Goal: Transaction & Acquisition: Purchase product/service

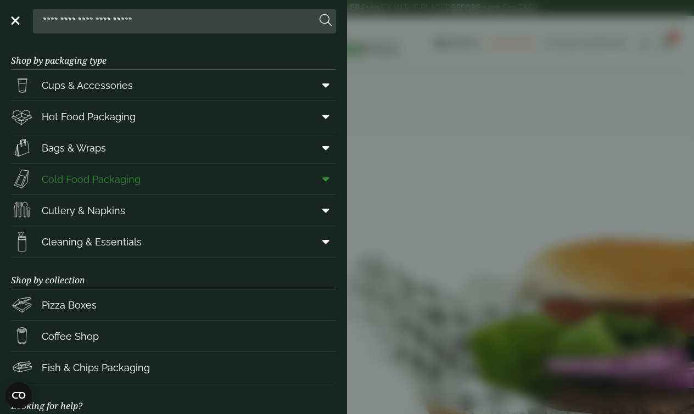
click at [320, 185] on span at bounding box center [323, 179] width 25 height 21
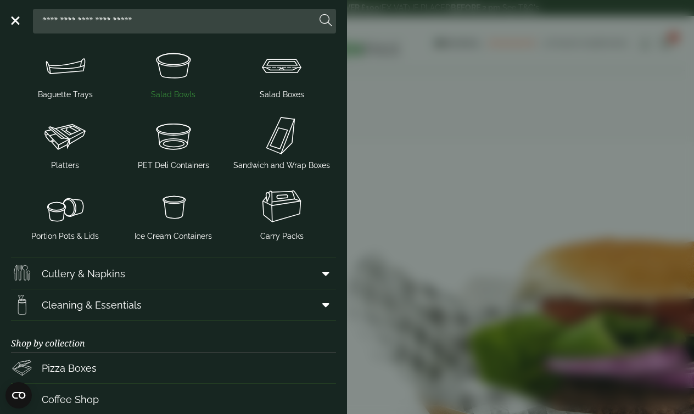
scroll to position [181, 0]
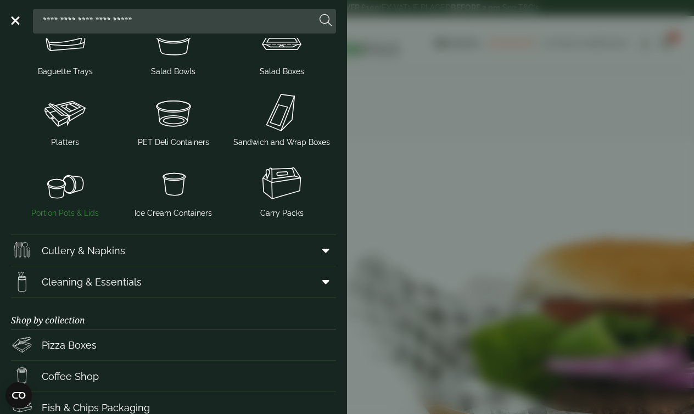
click at [71, 194] on img at bounding box center [64, 183] width 99 height 44
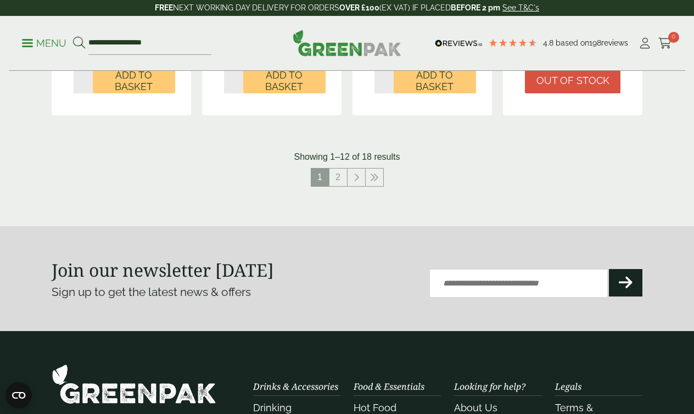
scroll to position [1255, 0]
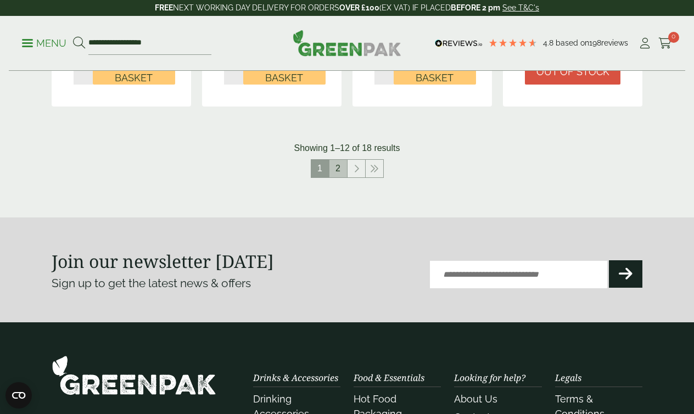
click at [339, 170] on link "2" at bounding box center [339, 169] width 18 height 18
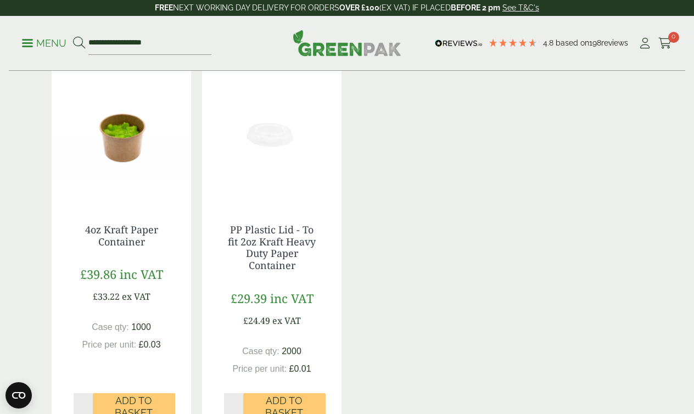
scroll to position [566, 0]
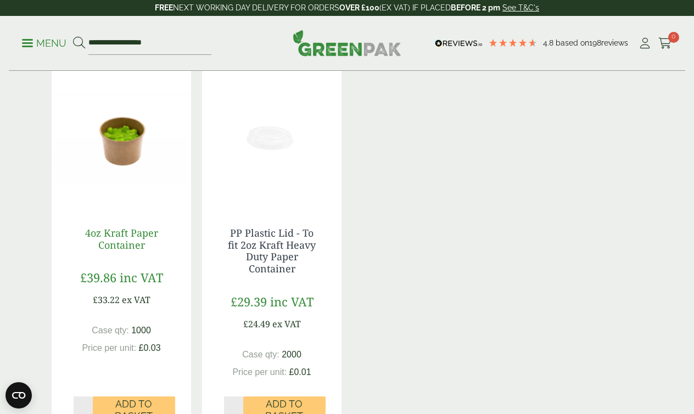
click at [127, 236] on link "4oz Kraft Paper Container" at bounding box center [121, 238] width 73 height 25
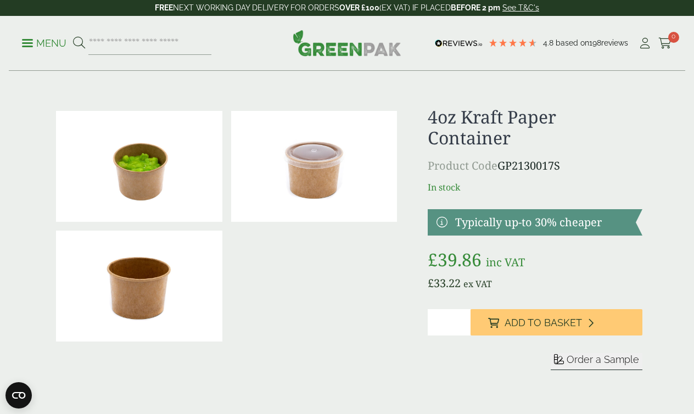
click at [55, 47] on p "Menu" at bounding box center [44, 43] width 44 height 13
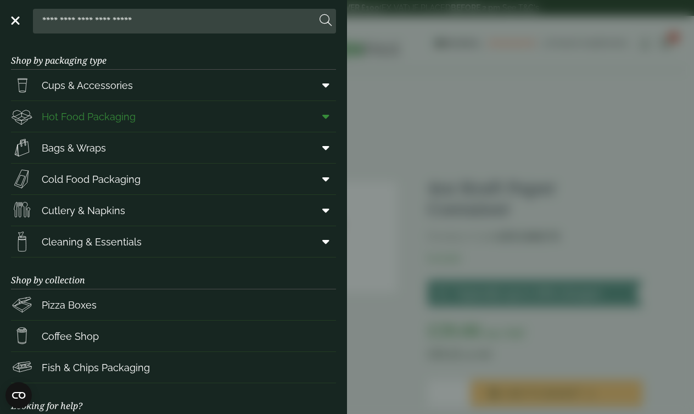
click at [326, 114] on icon at bounding box center [325, 116] width 7 height 11
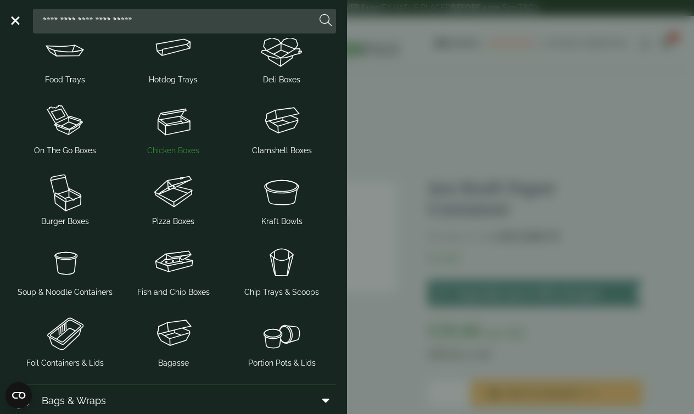
scroll to position [111, 0]
click at [291, 206] on img at bounding box center [281, 191] width 99 height 44
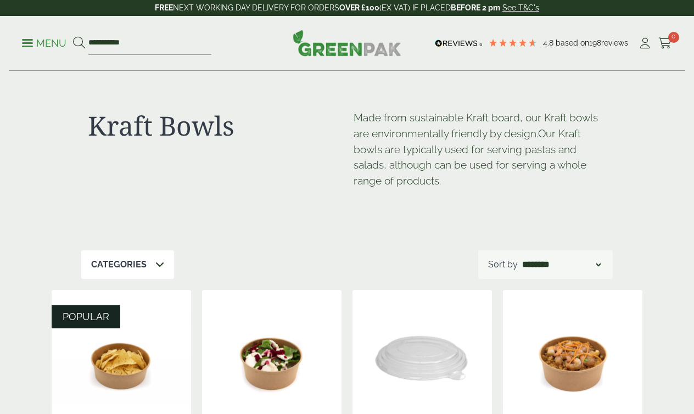
click at [46, 32] on ul "**********" at bounding box center [116, 43] width 189 height 23
click at [41, 43] on p "Menu" at bounding box center [44, 43] width 44 height 13
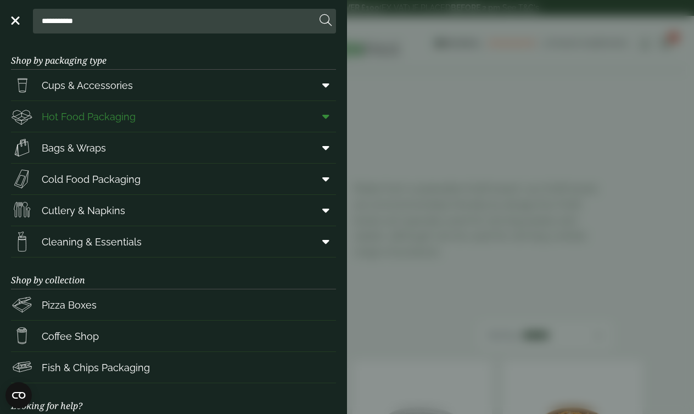
click at [168, 113] on link "Hot Food Packaging" at bounding box center [173, 116] width 325 height 31
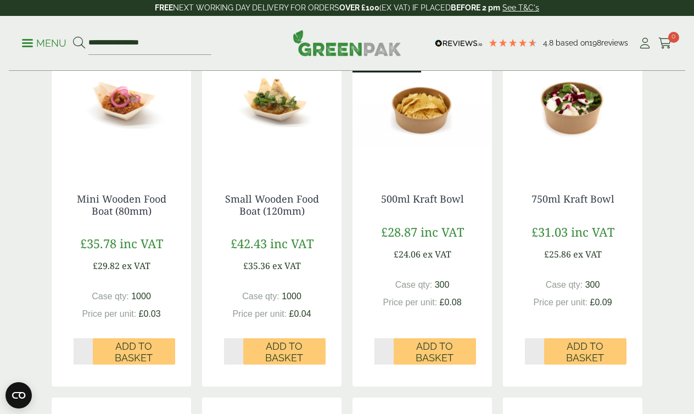
scroll to position [532, 0]
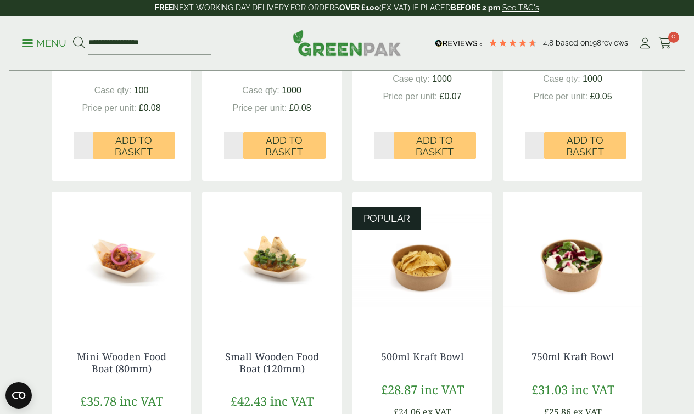
click at [34, 44] on p "Menu" at bounding box center [44, 43] width 44 height 13
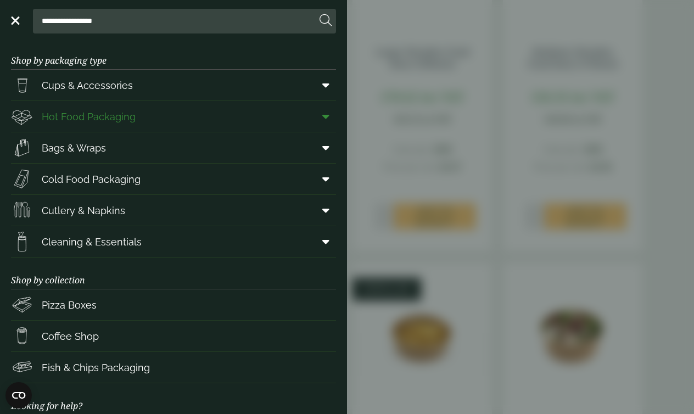
click at [326, 116] on icon at bounding box center [325, 116] width 7 height 11
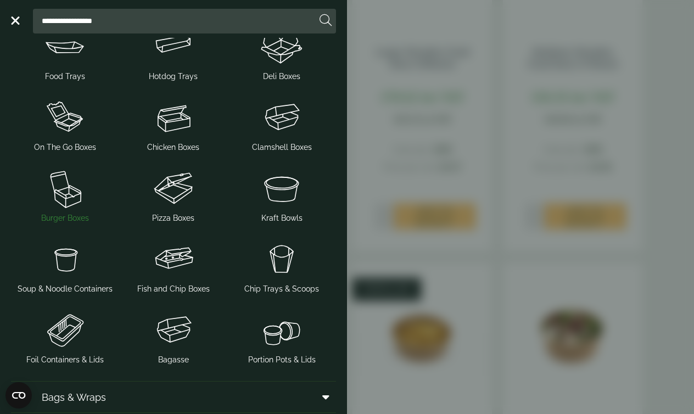
scroll to position [114, 0]
click at [69, 283] on span "Soup & Noodle Containers" at bounding box center [65, 289] width 95 height 12
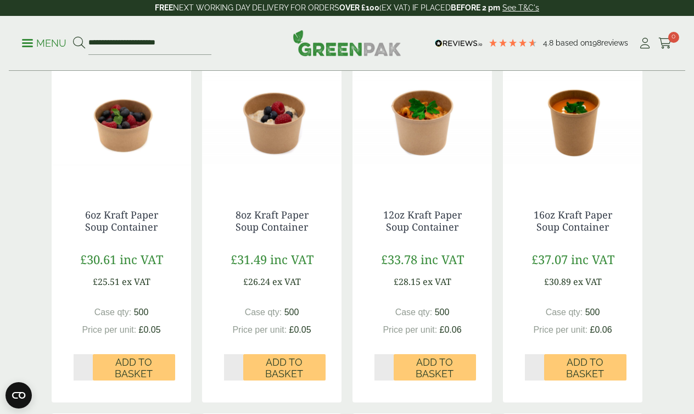
scroll to position [320, 0]
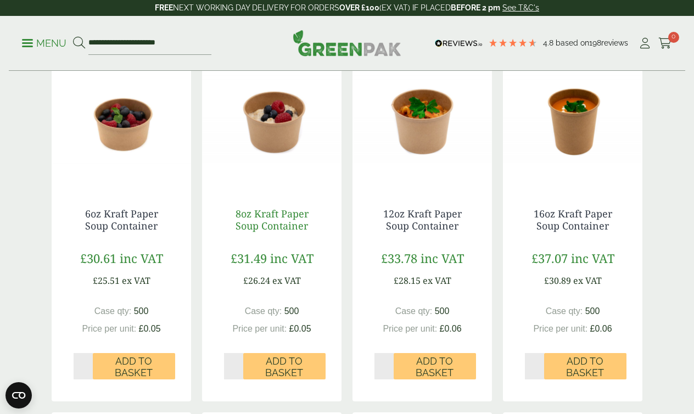
click at [299, 224] on link "8oz Kraft Paper Soup Container" at bounding box center [272, 219] width 73 height 25
